Goal: Task Accomplishment & Management: Manage account settings

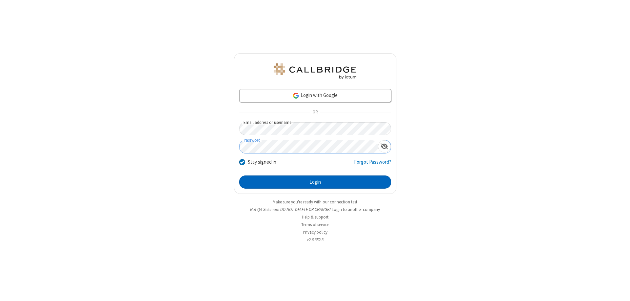
click at [315, 182] on button "Login" at bounding box center [315, 181] width 152 height 13
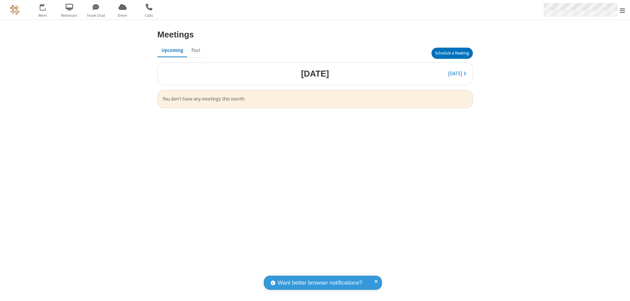
click at [623, 10] on span "Open menu" at bounding box center [622, 10] width 5 height 7
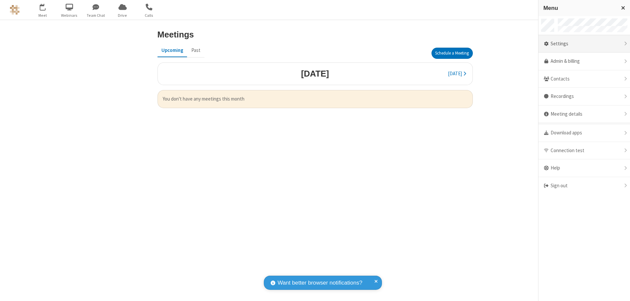
click at [584, 44] on div "Settings" at bounding box center [585, 44] width 92 height 18
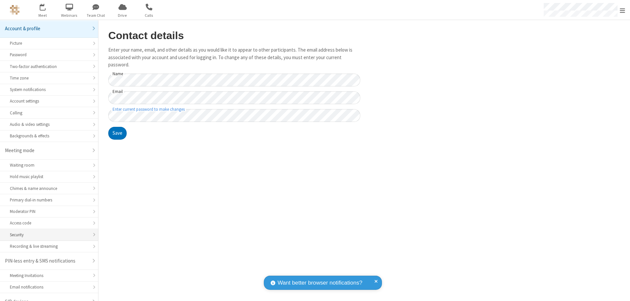
click at [47, 231] on div "Security" at bounding box center [49, 234] width 78 height 6
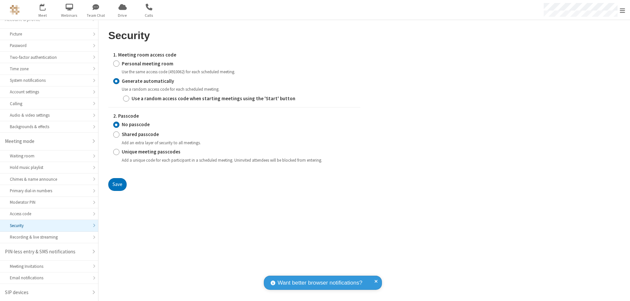
click at [116, 63] on input "Personal meeting room" at bounding box center [116, 63] width 6 height 7
radio input "true"
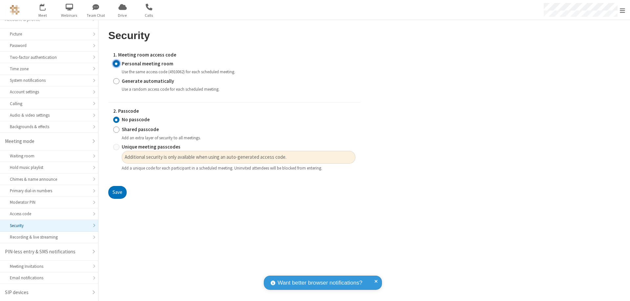
click at [116, 120] on input "No passcode" at bounding box center [116, 119] width 6 height 7
click at [117, 192] on button "Save" at bounding box center [117, 192] width 18 height 13
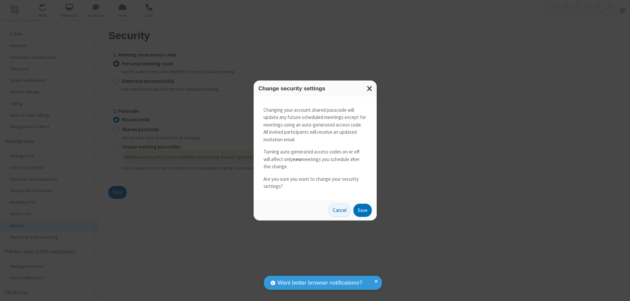
click at [362, 210] on button "Save" at bounding box center [363, 210] width 18 height 13
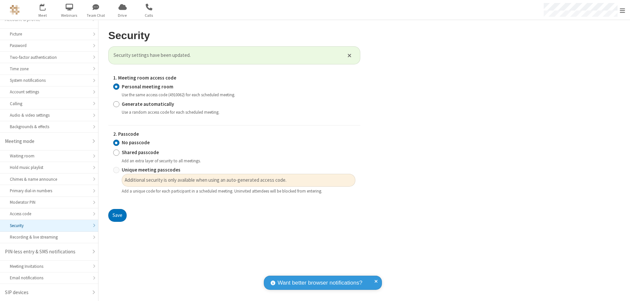
click at [623, 10] on span "Open menu" at bounding box center [622, 10] width 5 height 7
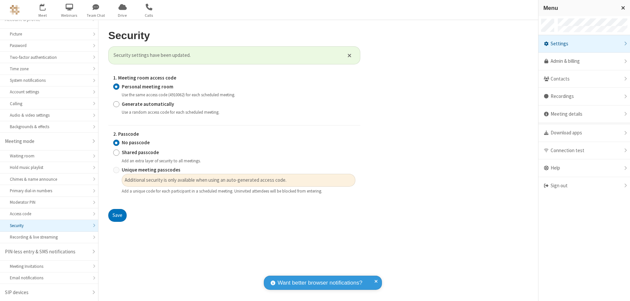
click at [43, 10] on span "button" at bounding box center [43, 6] width 25 height 11
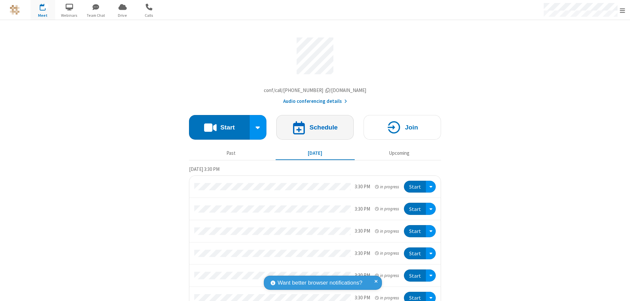
click at [313, 129] on h4 "Schedule" at bounding box center [324, 127] width 28 height 6
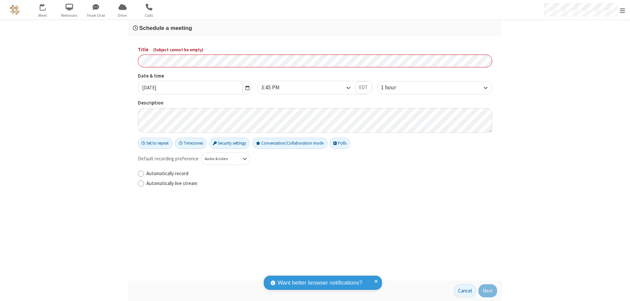
click at [315, 28] on h3 "Schedule a meeting" at bounding box center [315, 28] width 364 height 6
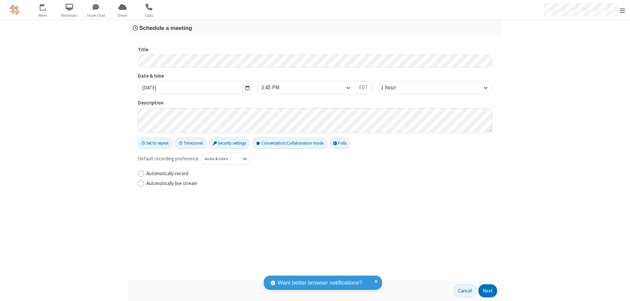
click at [488, 291] on button "Next" at bounding box center [488, 290] width 19 height 13
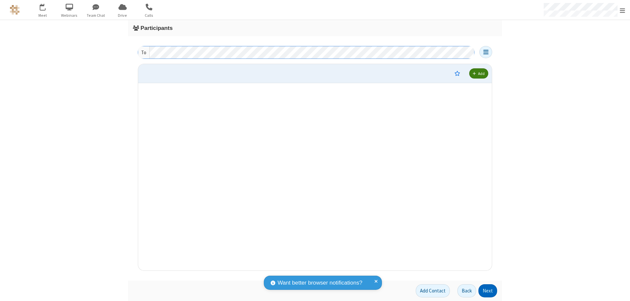
click at [488, 291] on button "Next" at bounding box center [488, 290] width 19 height 13
